Goal: Information Seeking & Learning: Learn about a topic

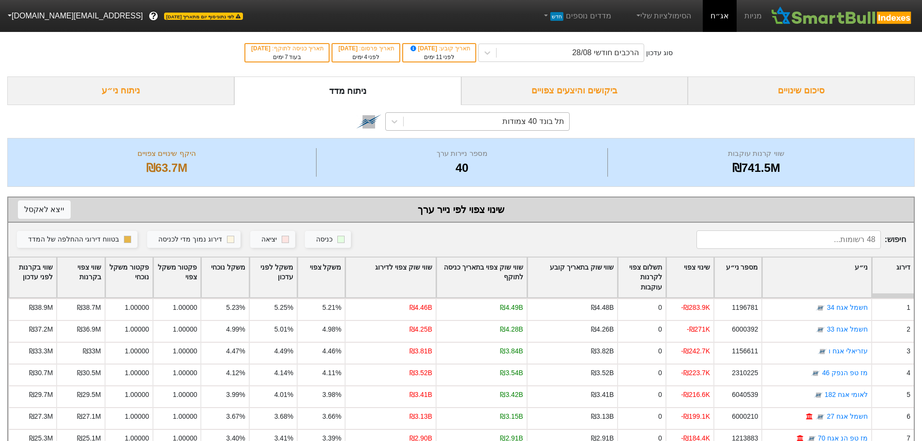
click at [522, 121] on div "תל בונד 40 צמודות" at bounding box center [533, 122] width 62 height 12
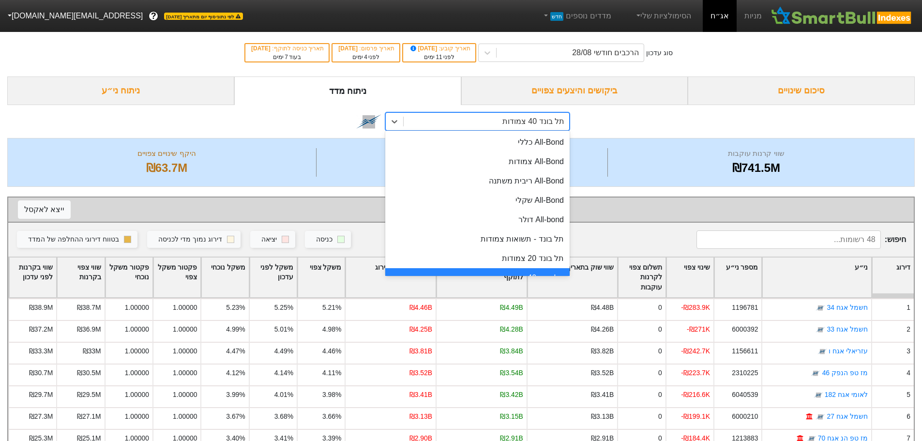
scroll to position [18, 0]
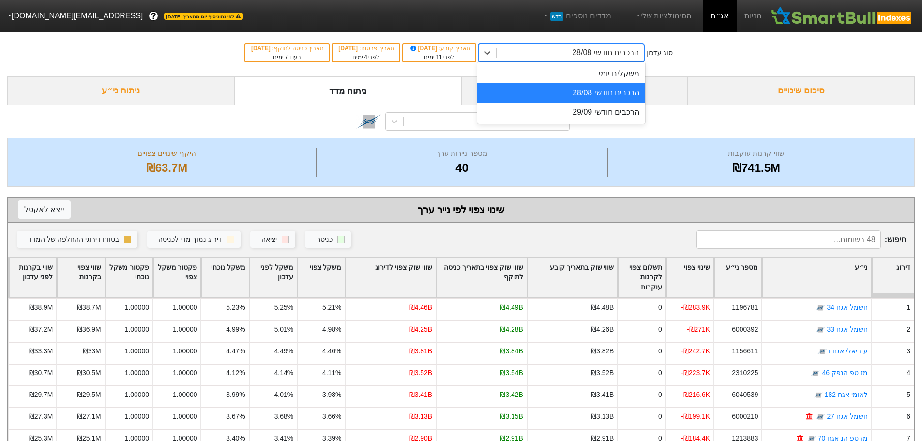
click at [595, 51] on div "הרכבים חודשי 28/08" at bounding box center [605, 53] width 67 height 12
click at [585, 96] on div "הרכבים חודשי 28/08" at bounding box center [561, 92] width 168 height 19
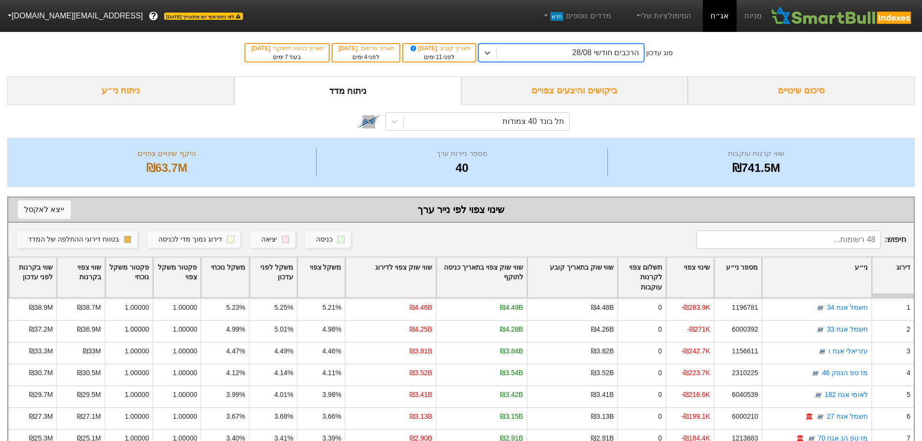
click at [580, 96] on div "ביקושים והיצעים צפויים" at bounding box center [574, 90] width 227 height 29
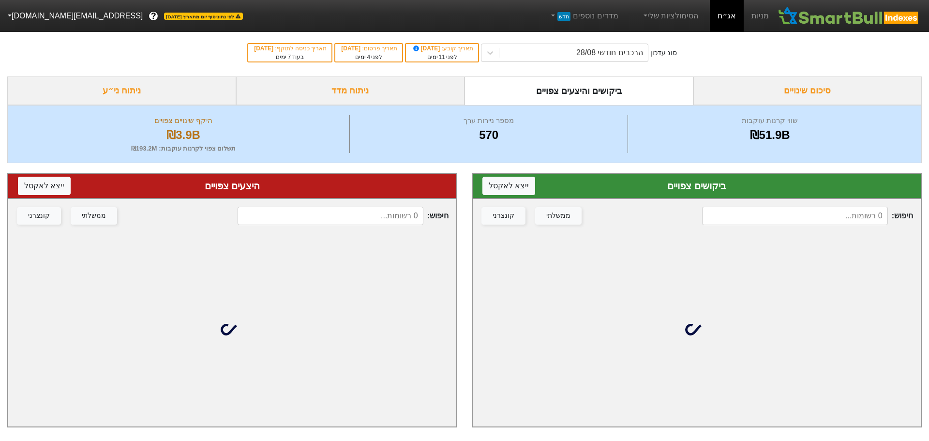
click at [759, 219] on input at bounding box center [795, 216] width 186 height 18
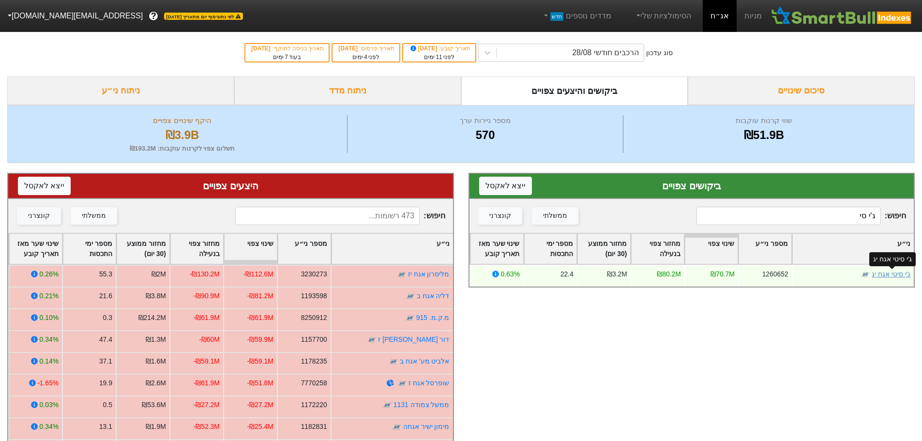
type input "ג'י סי"
click at [883, 274] on link "ג'י סיטי אגח יג" at bounding box center [891, 274] width 39 height 8
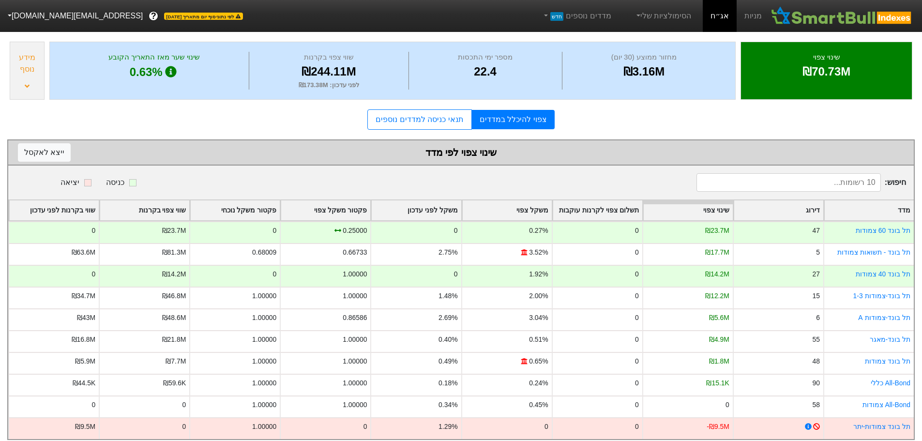
scroll to position [117, 0]
